Goal: Information Seeking & Learning: Learn about a topic

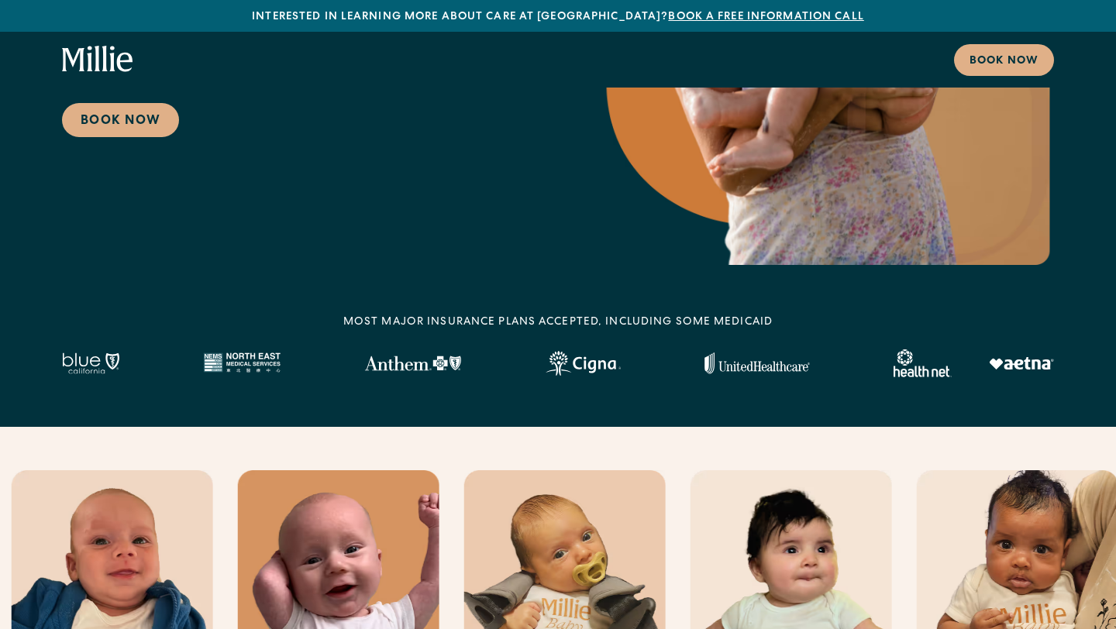
scroll to position [463, 0]
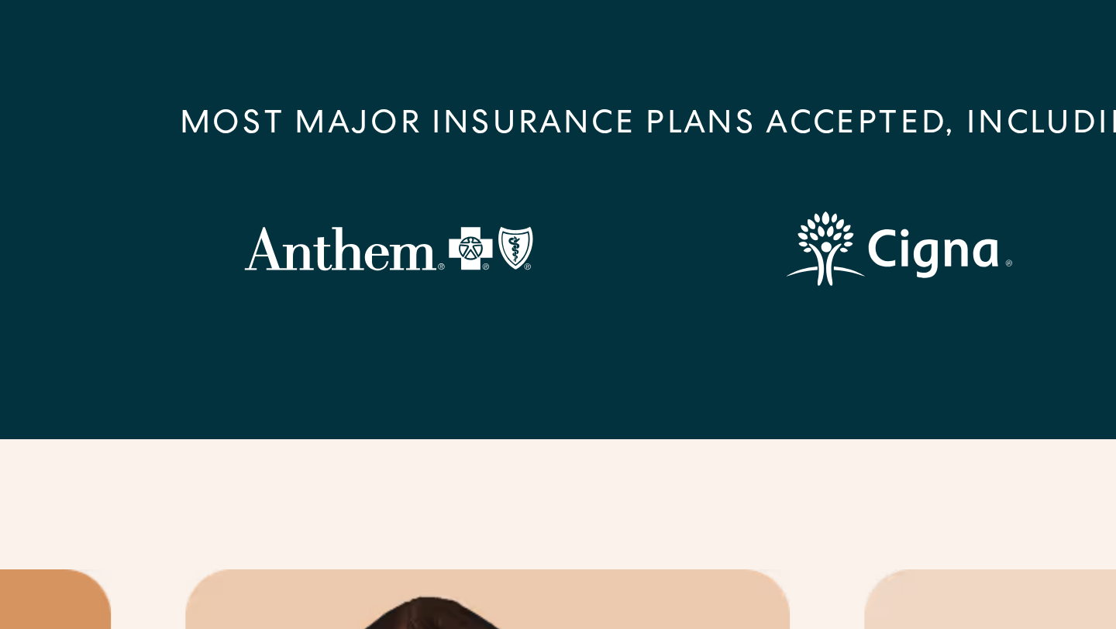
click at [449, 253] on img at bounding box center [412, 251] width 97 height 15
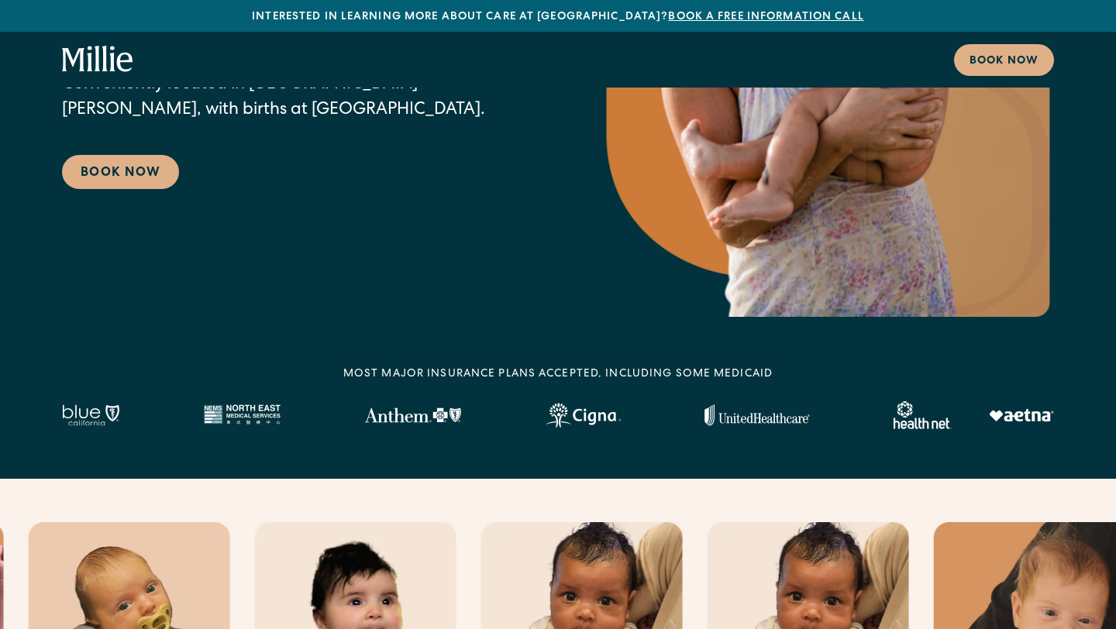
scroll to position [0, 0]
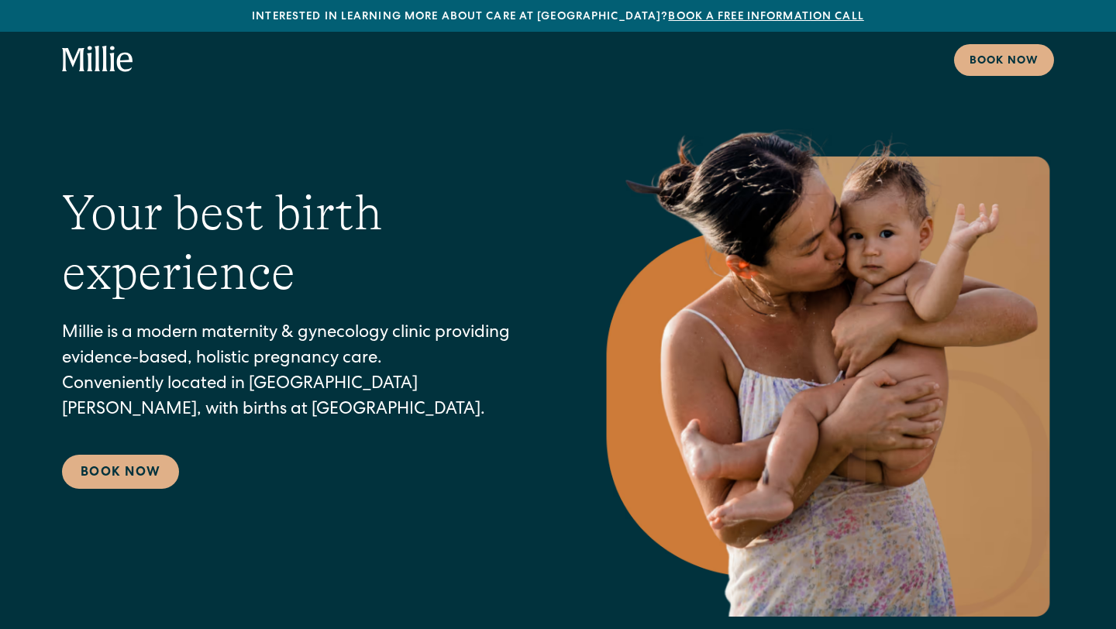
click at [465, 328] on p "[PERSON_NAME] is a modern maternity & gynecology clinic providing evidence-base…" at bounding box center [300, 373] width 477 height 102
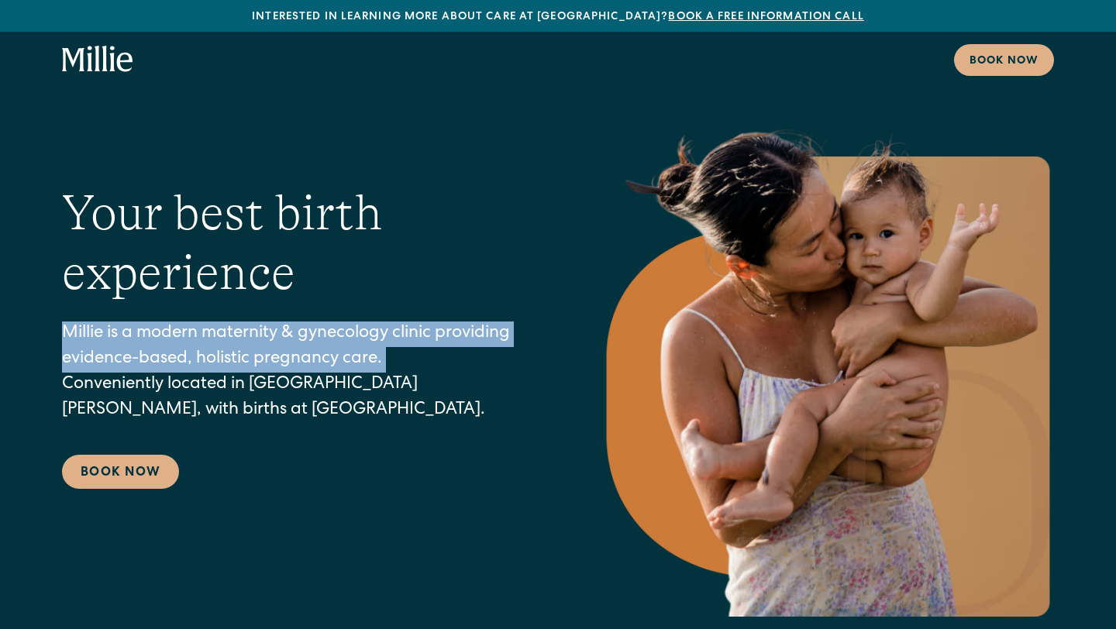
click at [465, 328] on p "[PERSON_NAME] is a modern maternity & gynecology clinic providing evidence-base…" at bounding box center [300, 373] width 477 height 102
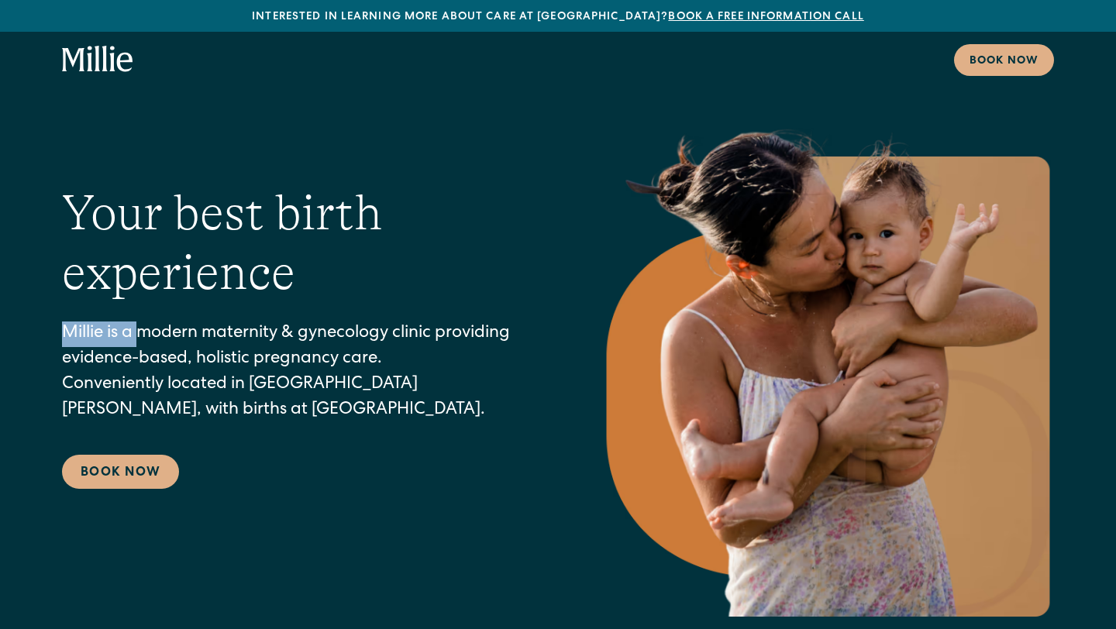
drag, startPoint x: 63, startPoint y: 335, endPoint x: 142, endPoint y: 325, distance: 79.6
click at [142, 325] on p "[PERSON_NAME] is a modern maternity & gynecology clinic providing evidence-base…" at bounding box center [300, 373] width 477 height 102
click at [150, 327] on p "[PERSON_NAME] is a modern maternity & gynecology clinic providing evidence-base…" at bounding box center [300, 373] width 477 height 102
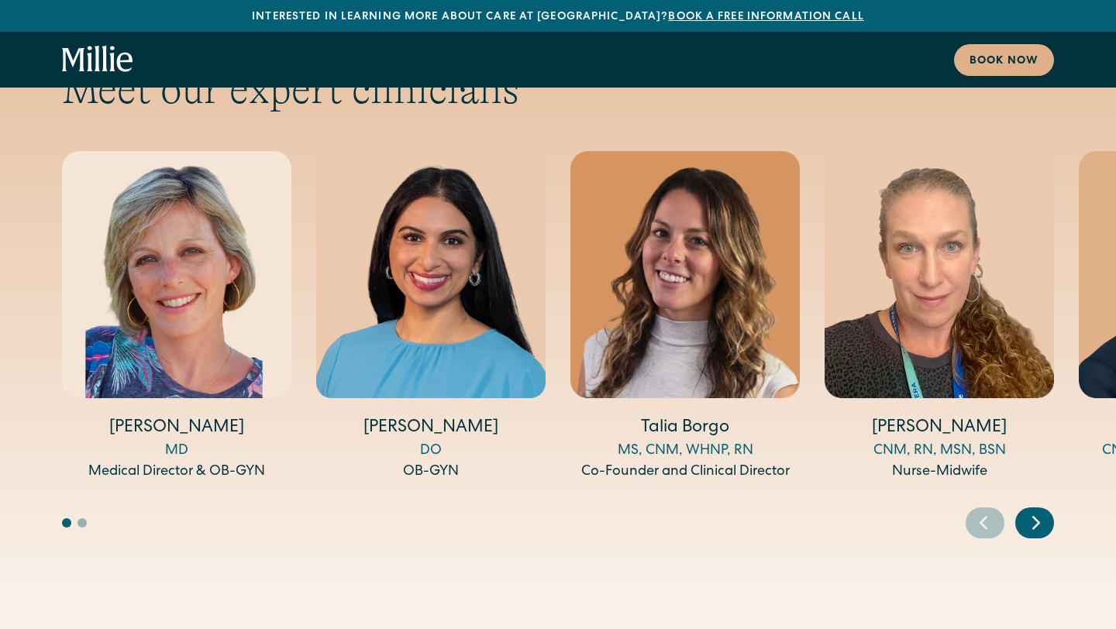
scroll to position [5217, 0]
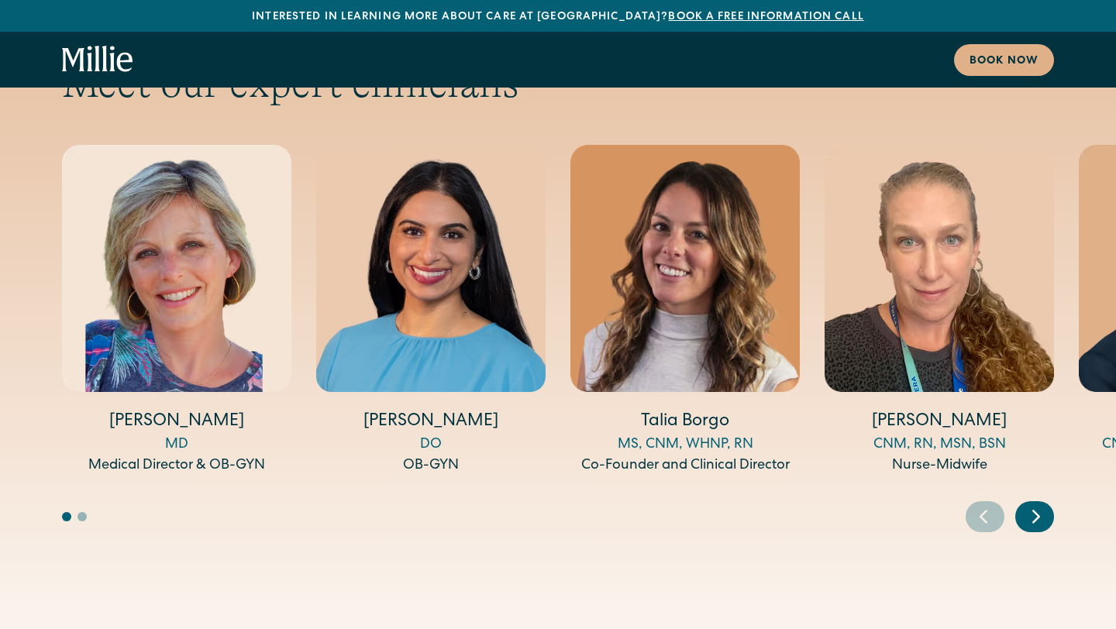
click at [82, 512] on button "Go to slide 2" at bounding box center [81, 516] width 9 height 9
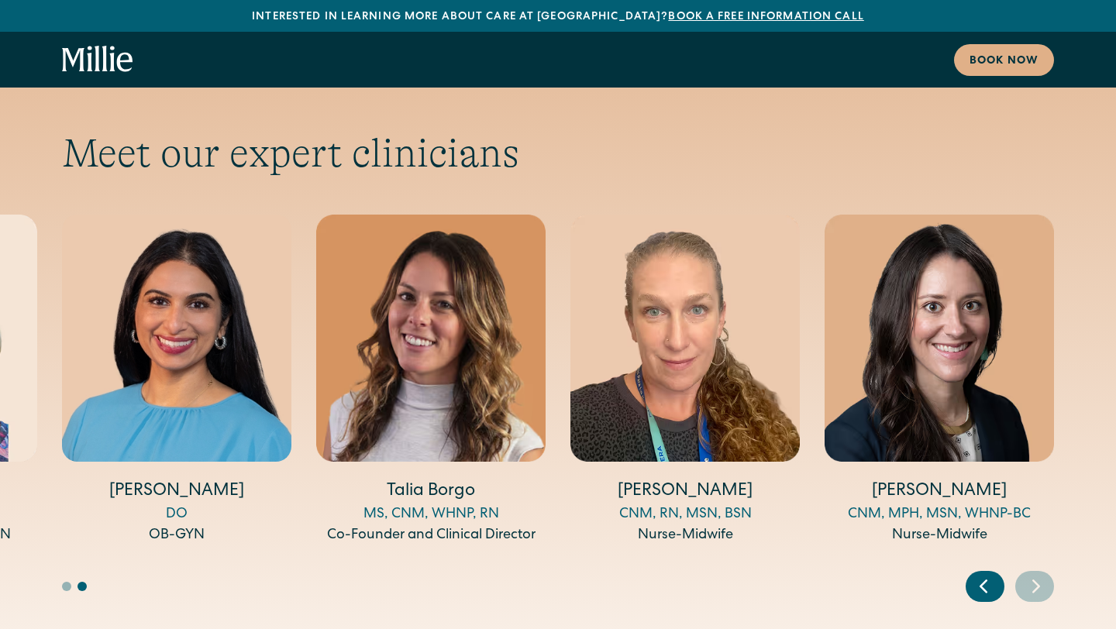
scroll to position [5141, 0]
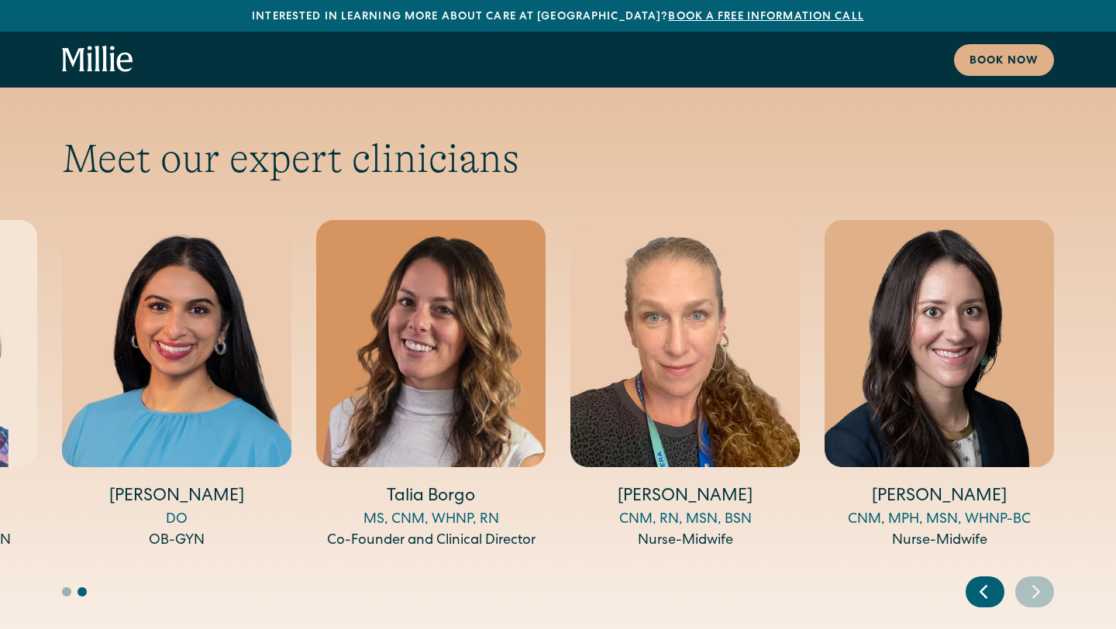
click at [986, 580] on icon "Previous slide" at bounding box center [983, 592] width 23 height 24
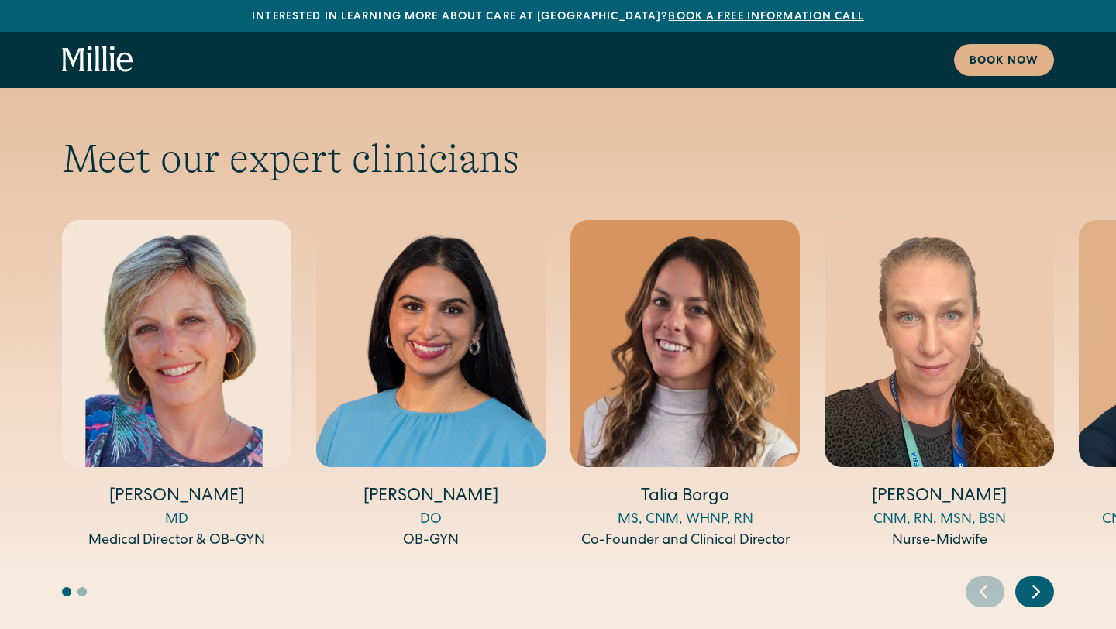
click at [986, 580] on icon "Previous slide" at bounding box center [983, 592] width 23 height 24
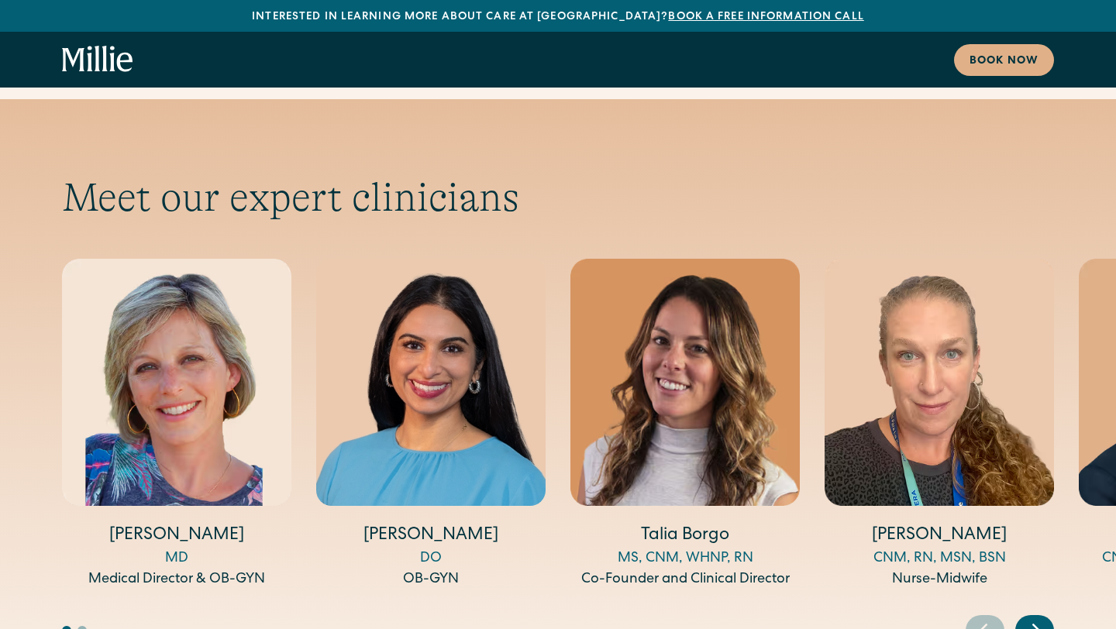
scroll to position [5100, 0]
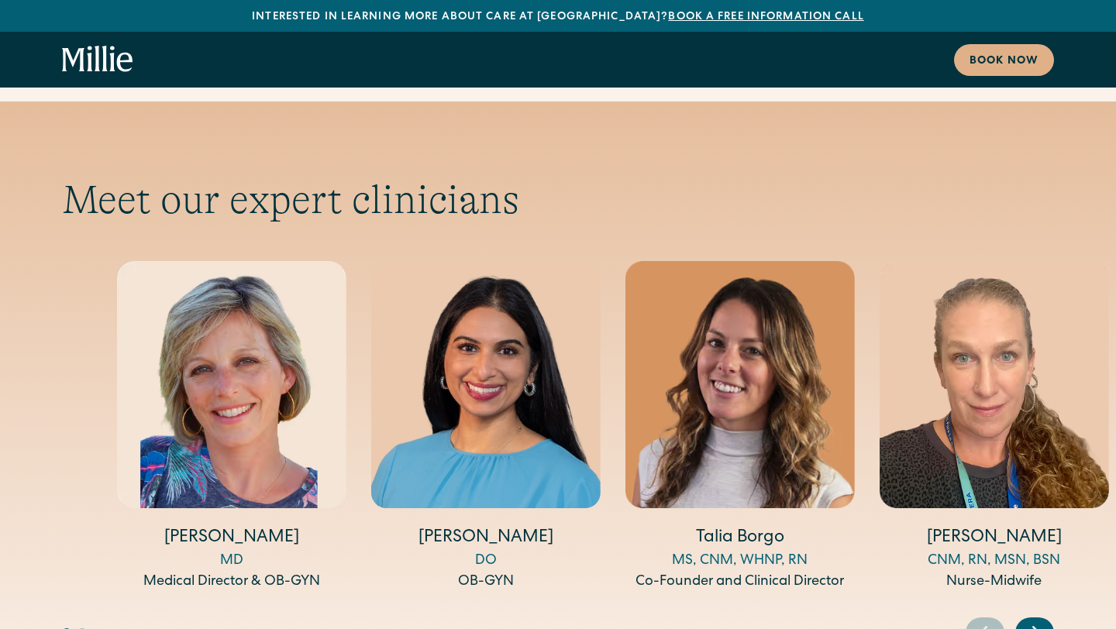
click at [493, 527] on h4 "[PERSON_NAME]" at bounding box center [485, 539] width 229 height 24
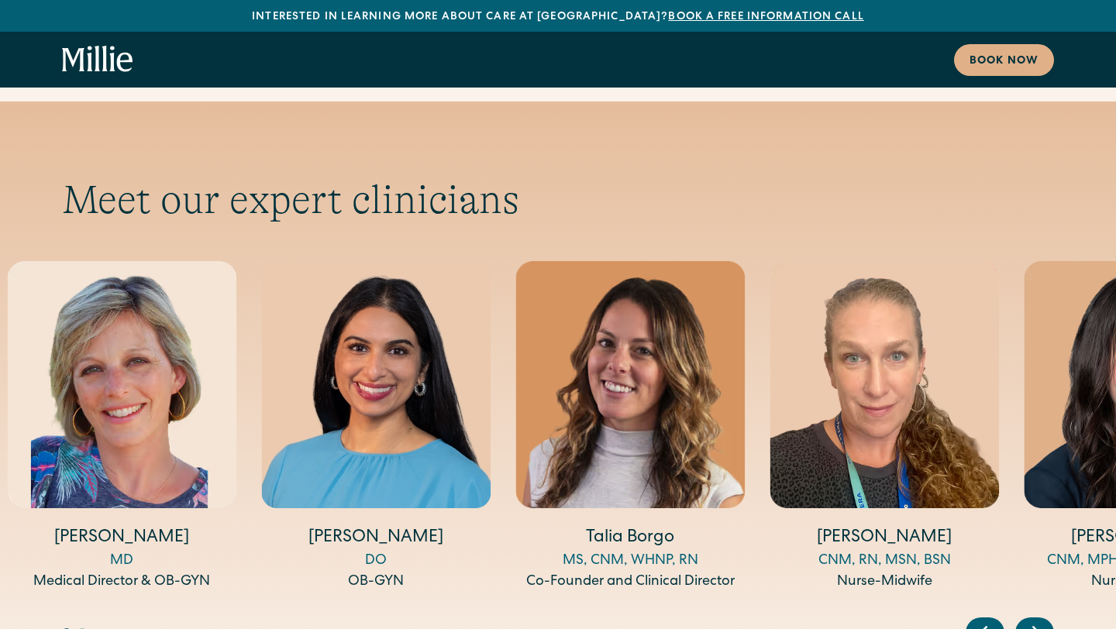
click at [422, 527] on h4 "[PERSON_NAME]" at bounding box center [375, 539] width 229 height 24
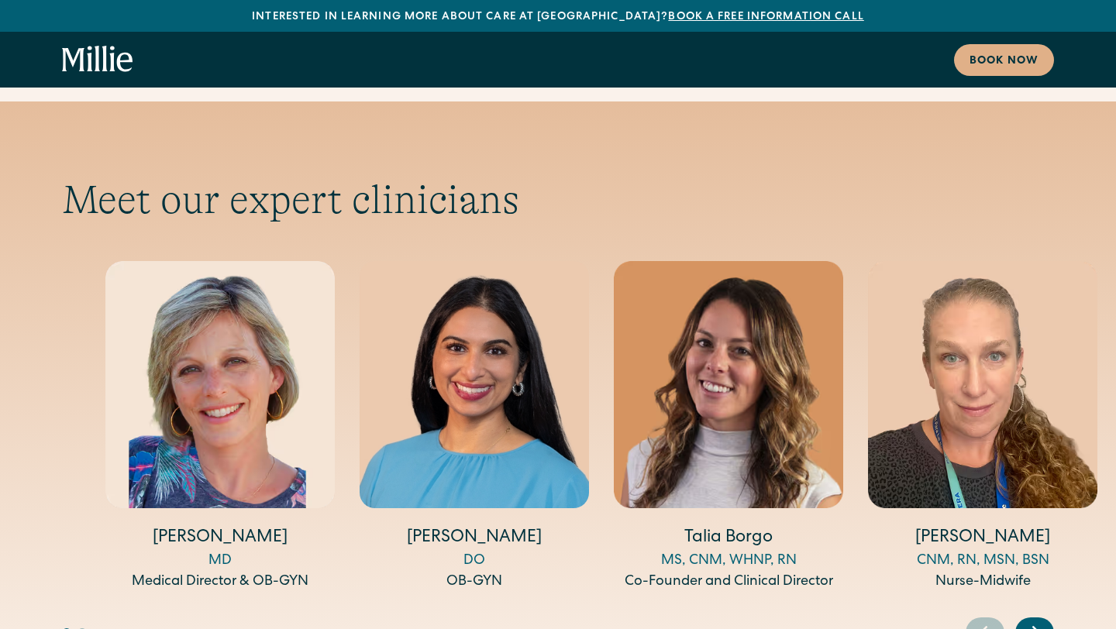
click at [476, 527] on h4 "[PERSON_NAME]" at bounding box center [473, 539] width 229 height 24
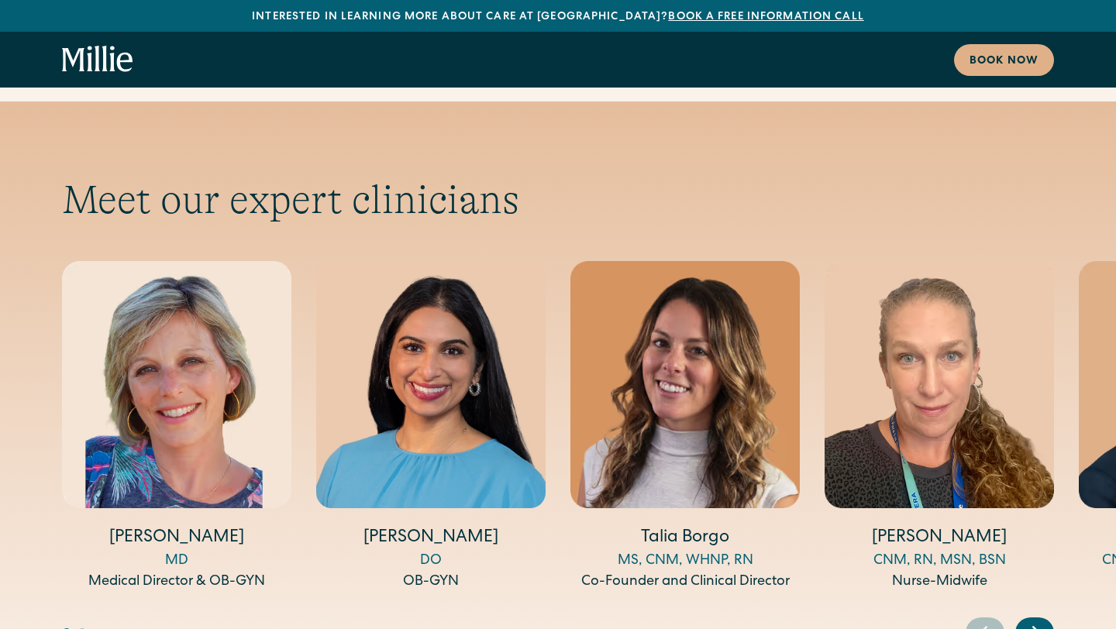
click at [453, 527] on h4 "[PERSON_NAME]" at bounding box center [430, 539] width 229 height 24
click at [452, 527] on h4 "[PERSON_NAME]" at bounding box center [430, 539] width 229 height 24
